Goal: Information Seeking & Learning: Learn about a topic

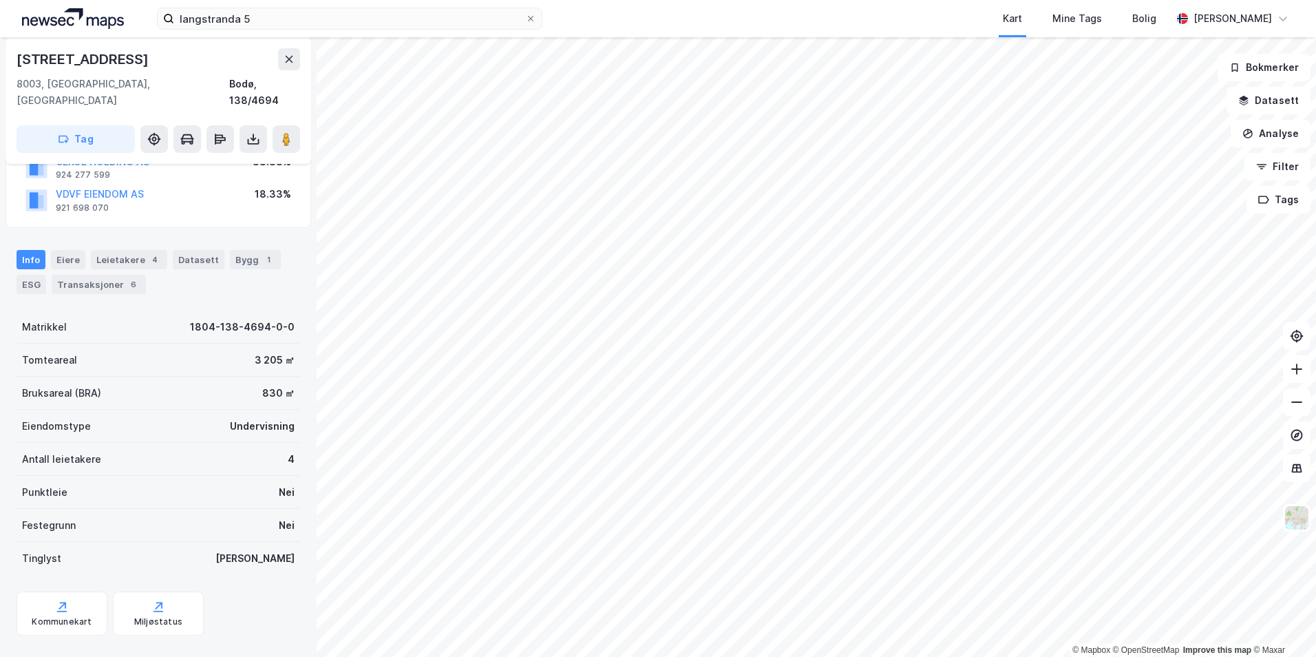
scroll to position [158, 0]
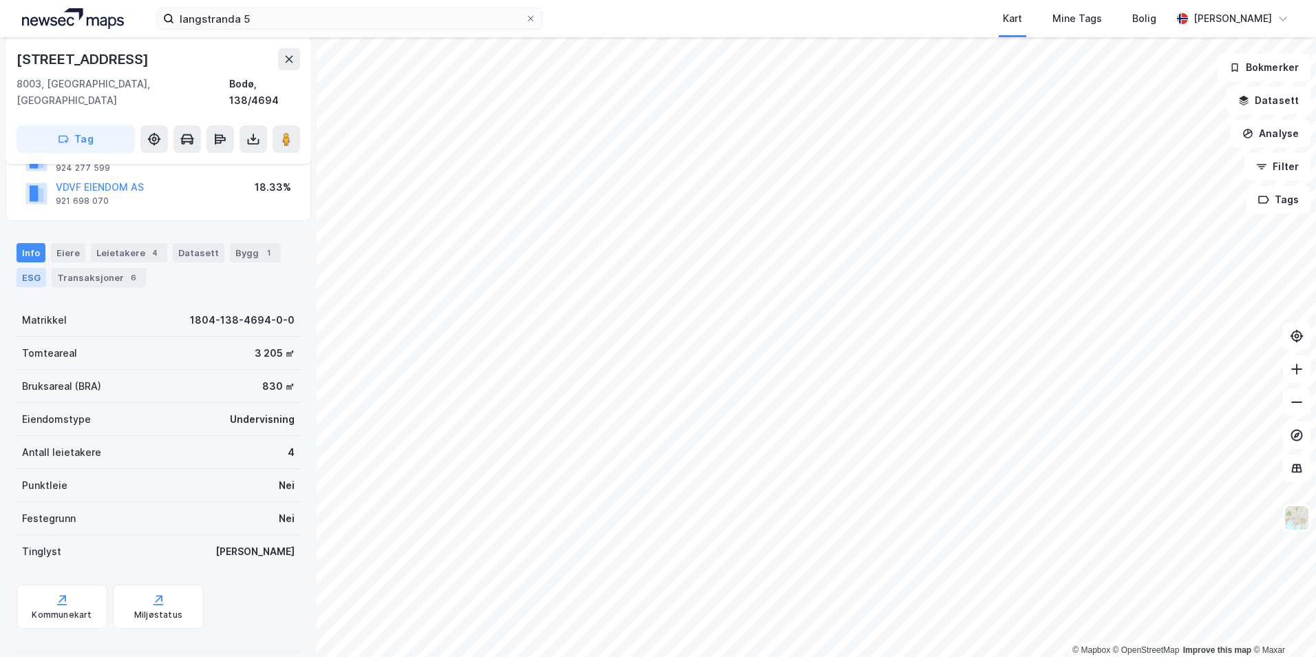
click at [27, 268] on div "ESG" at bounding box center [32, 277] width 30 height 19
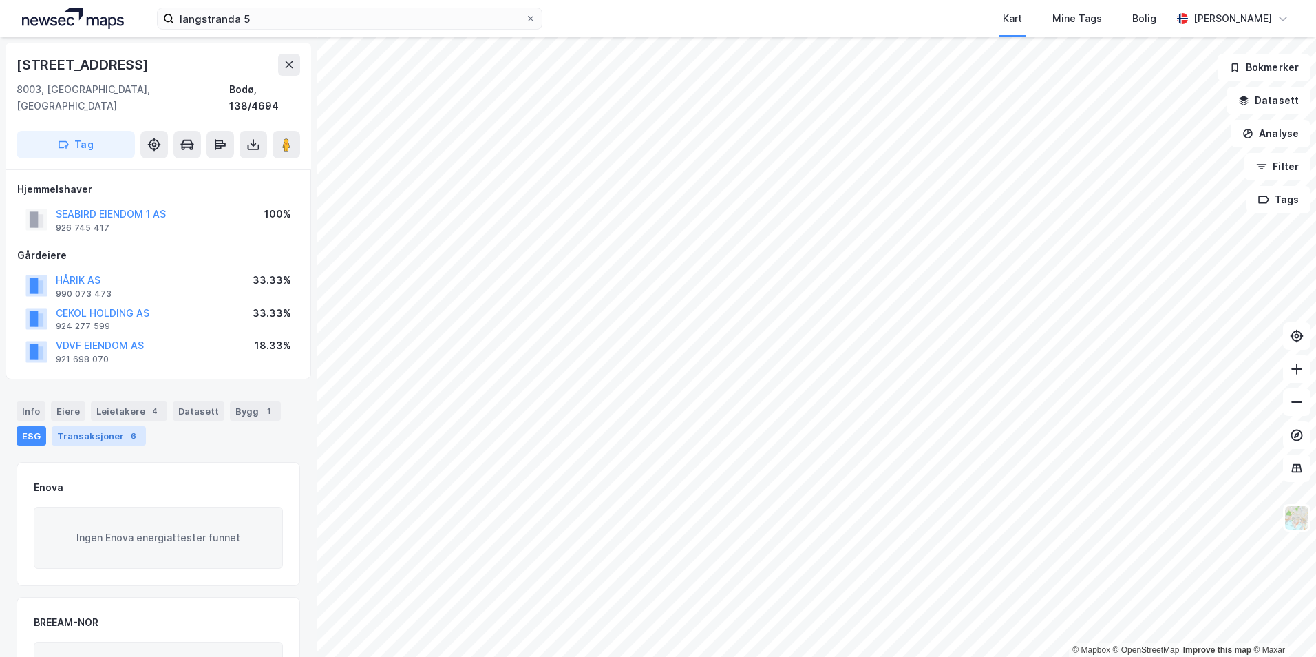
click at [105, 426] on div "Transaksjoner 6" at bounding box center [99, 435] width 94 height 19
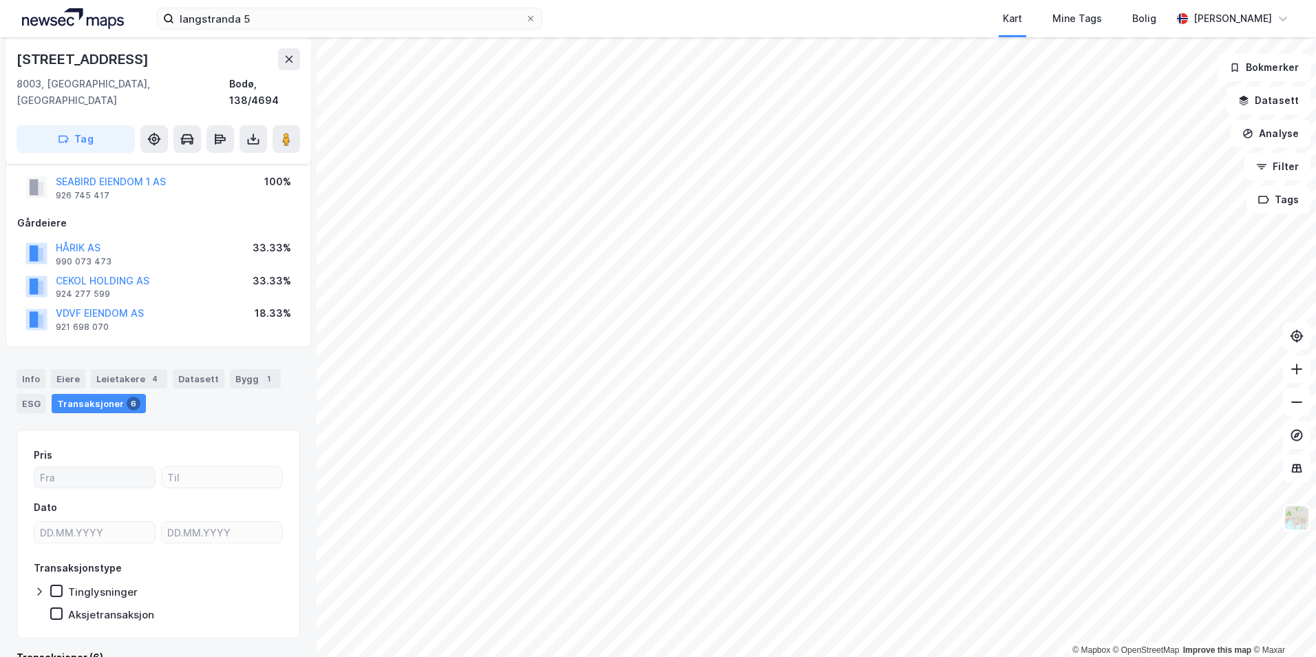
scroll to position [47, 0]
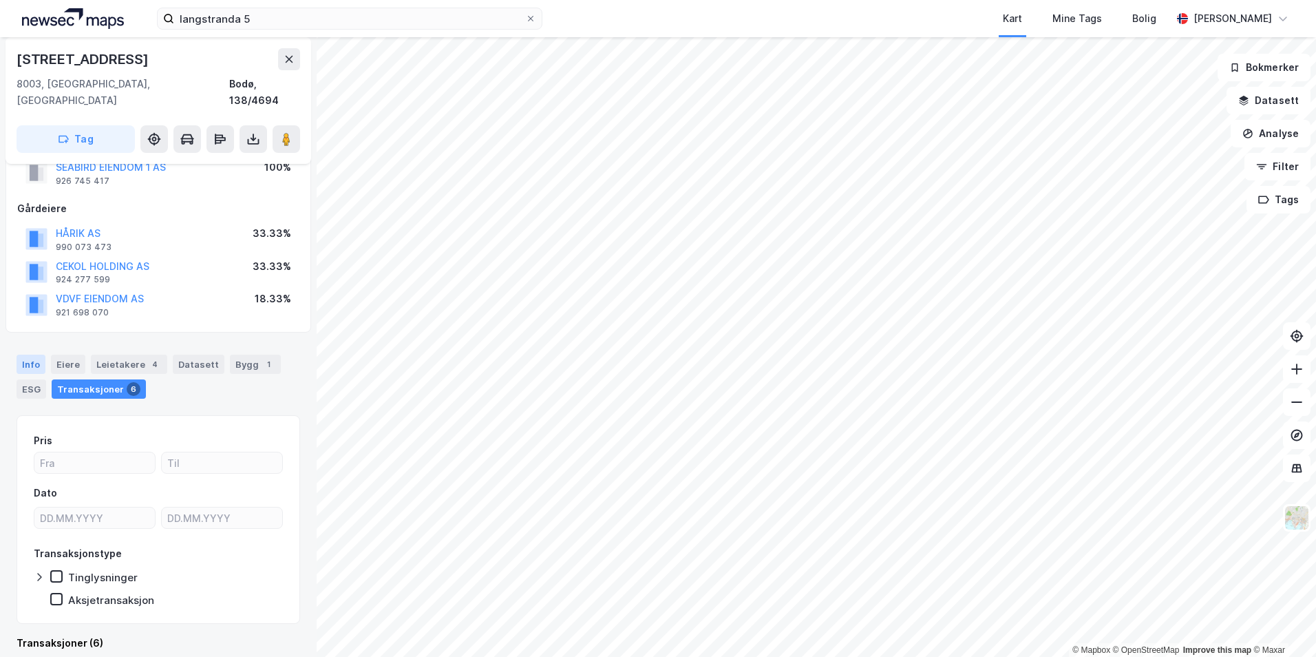
click at [32, 355] on div "Info" at bounding box center [31, 364] width 29 height 19
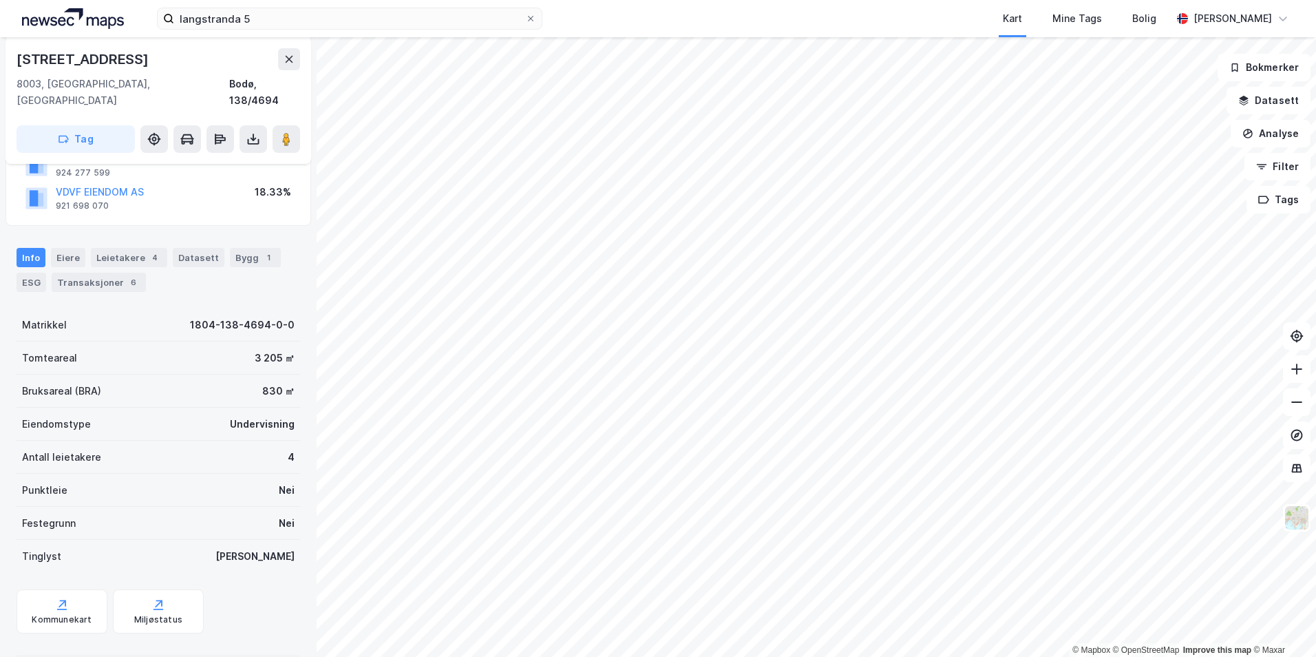
scroll to position [158, 0]
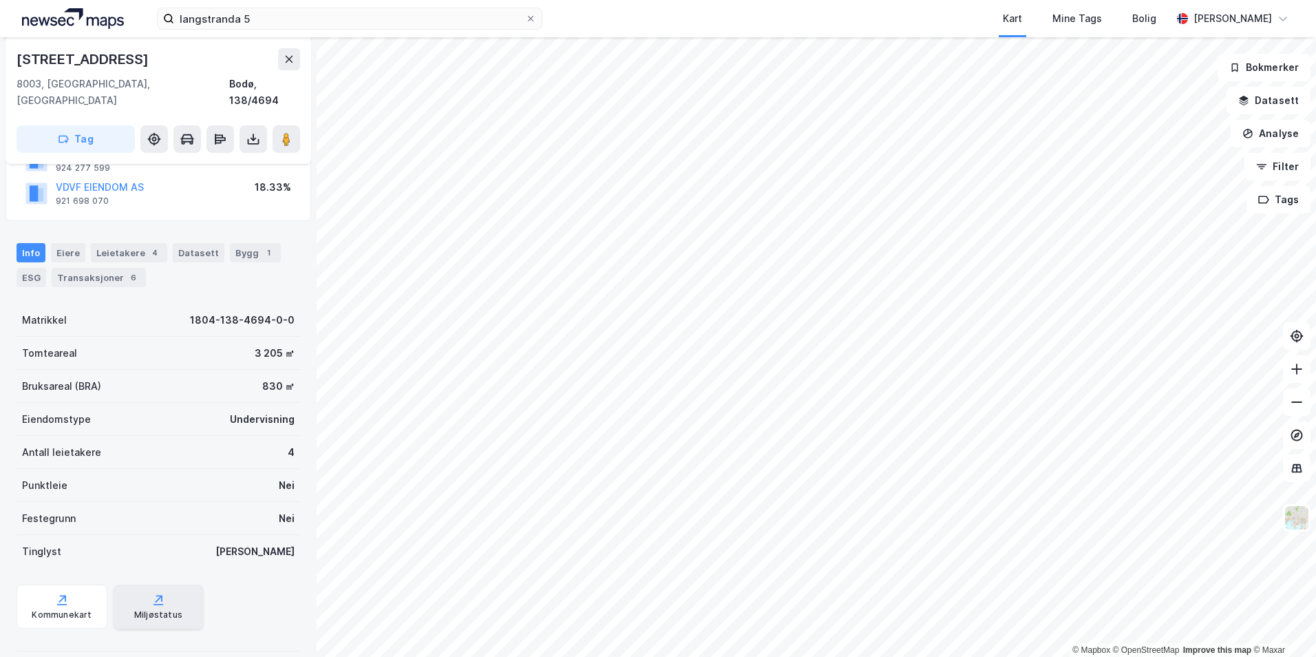
click at [143, 592] on div "Miljøstatus" at bounding box center [158, 607] width 91 height 44
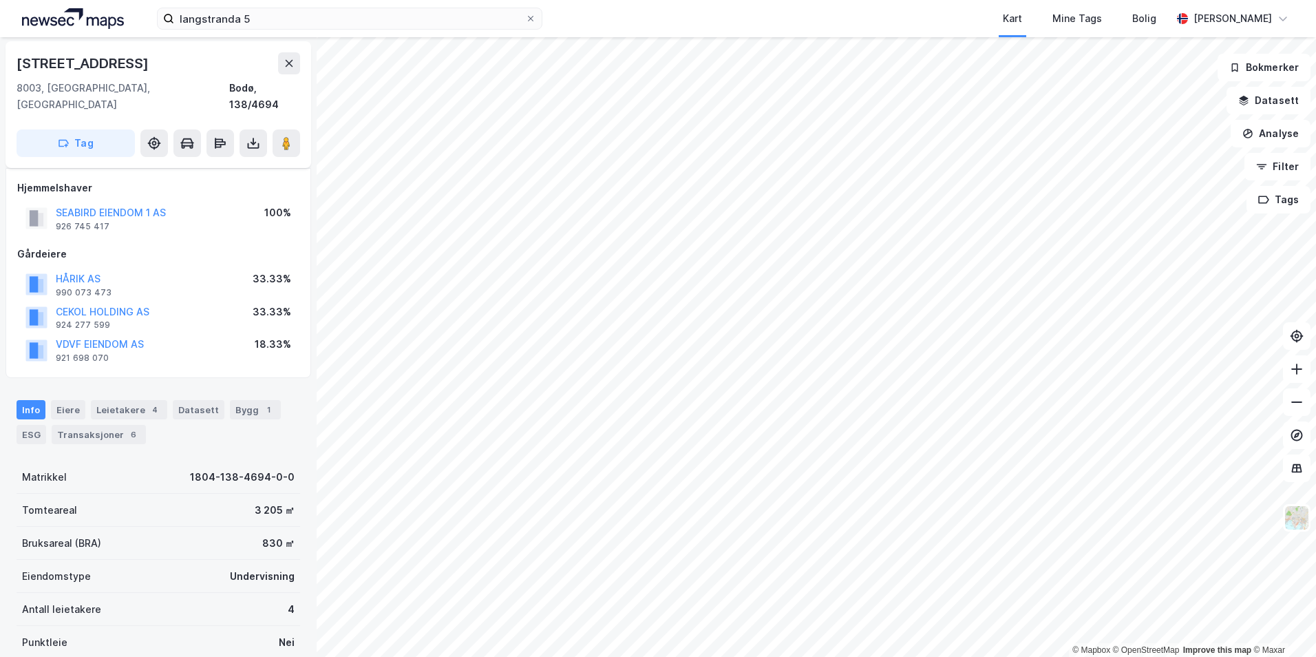
scroll to position [0, 0]
click at [1273, 134] on button "Analyse" at bounding box center [1271, 134] width 80 height 28
click at [1284, 160] on button "Filter" at bounding box center [1278, 167] width 66 height 28
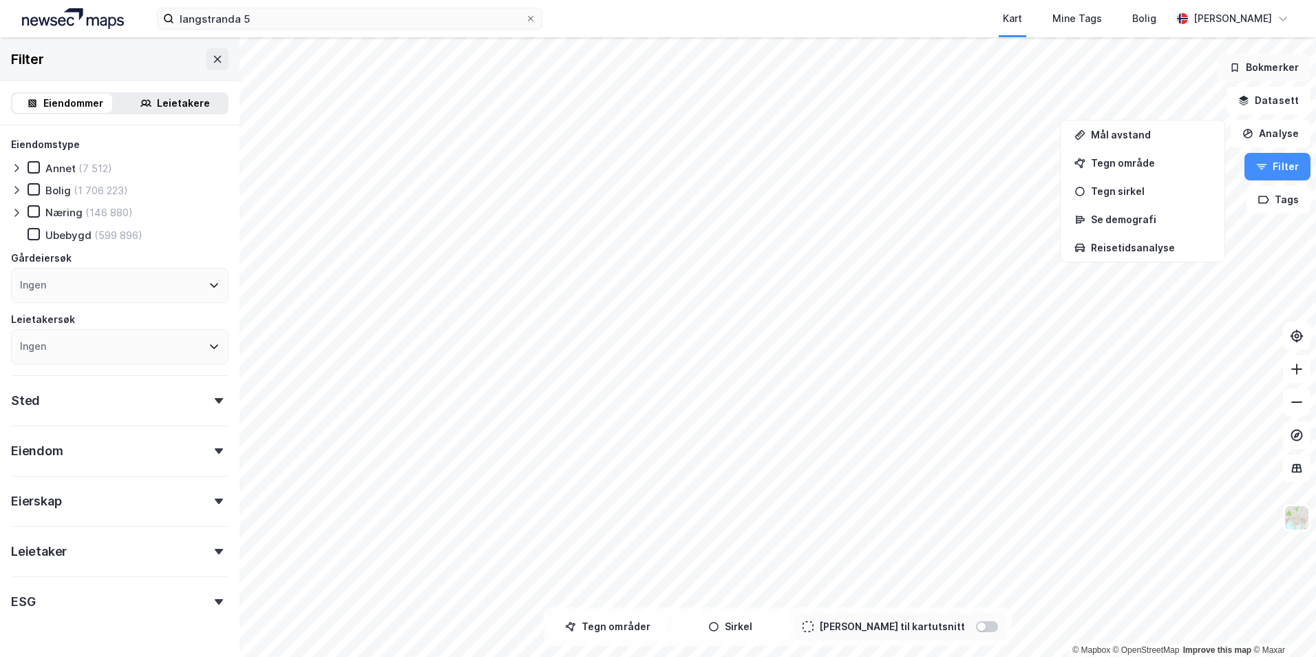
click at [1288, 71] on button "Bokmerker" at bounding box center [1264, 68] width 93 height 28
drag, startPoint x: 1198, startPoint y: 78, endPoint x: 948, endPoint y: 17, distance: 257.3
click at [1197, 78] on button at bounding box center [1190, 76] width 22 height 22
